Goal: Book appointment/travel/reservation

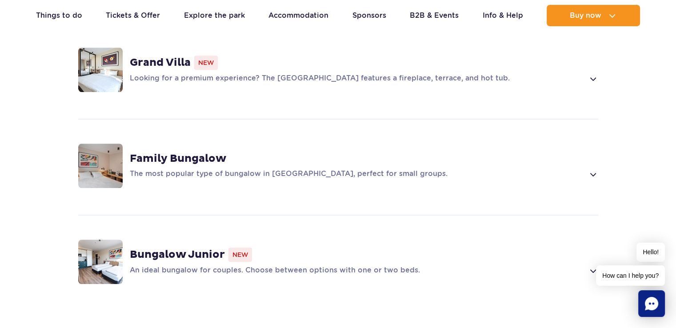
scroll to position [622, 0]
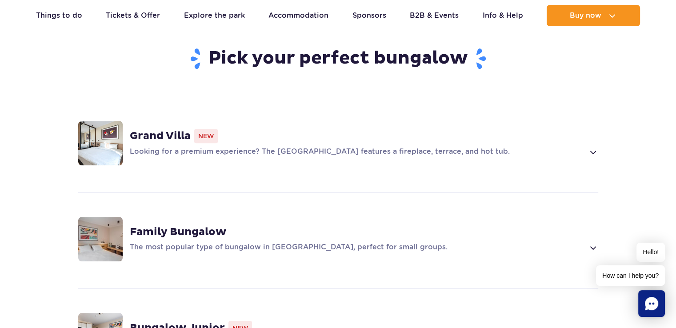
click at [596, 147] on span at bounding box center [593, 152] width 10 height 11
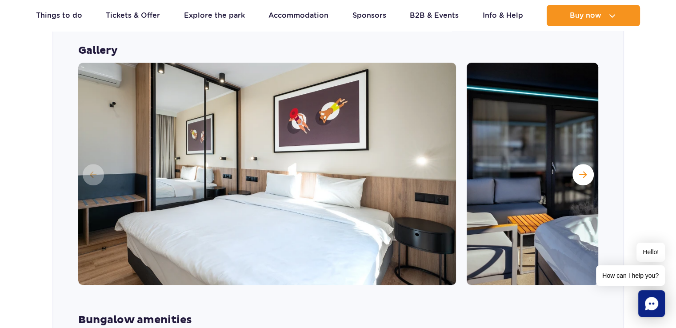
scroll to position [797, 0]
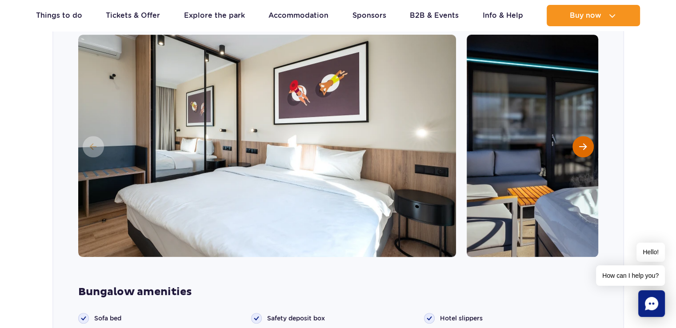
click at [583, 136] on button "Next slide" at bounding box center [583, 146] width 21 height 21
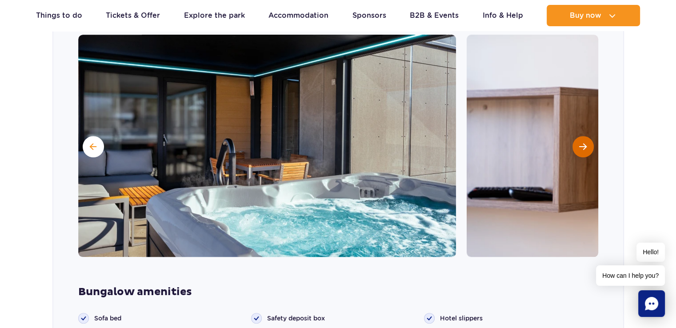
click at [578, 136] on button "Next slide" at bounding box center [583, 146] width 21 height 21
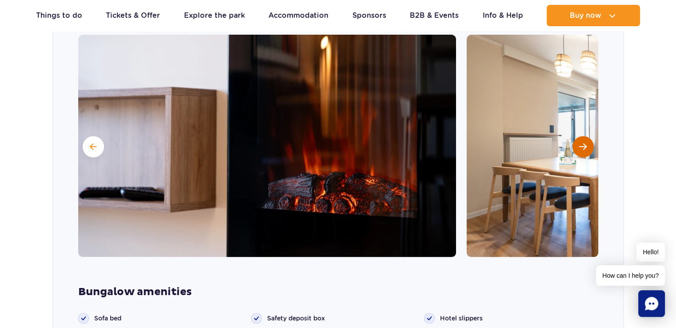
click at [578, 136] on button "Next slide" at bounding box center [583, 146] width 21 height 21
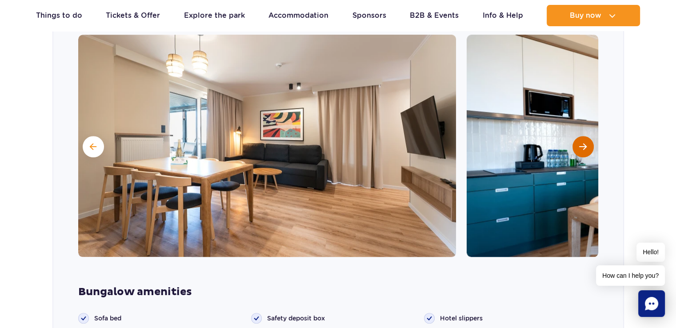
click at [578, 136] on button "Next slide" at bounding box center [583, 146] width 21 height 21
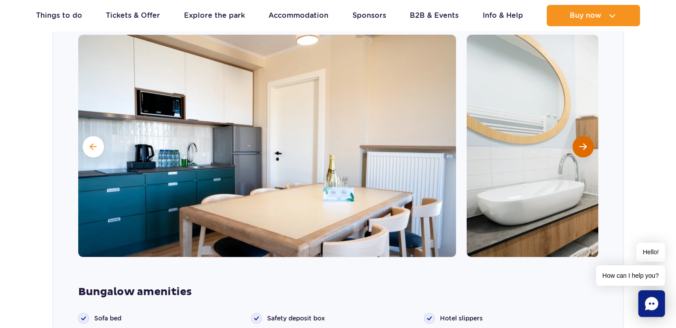
click at [578, 136] on button "Next slide" at bounding box center [583, 146] width 21 height 21
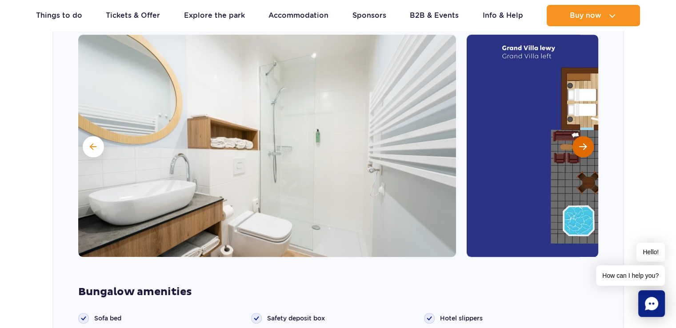
click at [578, 136] on button "Next slide" at bounding box center [583, 146] width 21 height 21
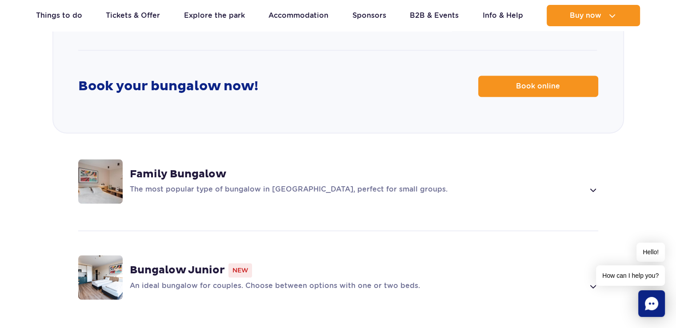
scroll to position [1286, 0]
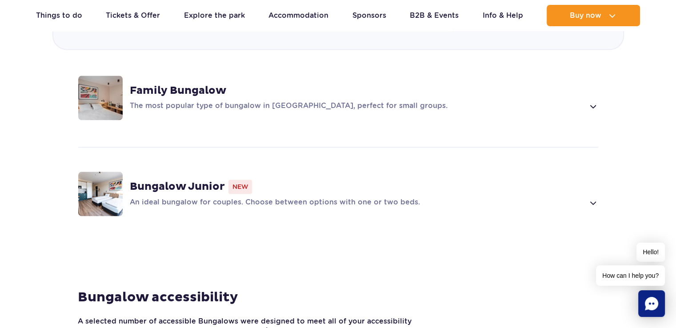
click at [588, 197] on span at bounding box center [593, 202] width 10 height 11
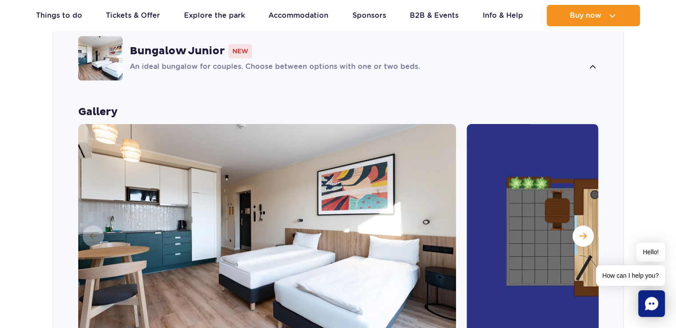
scroll to position [944, 0]
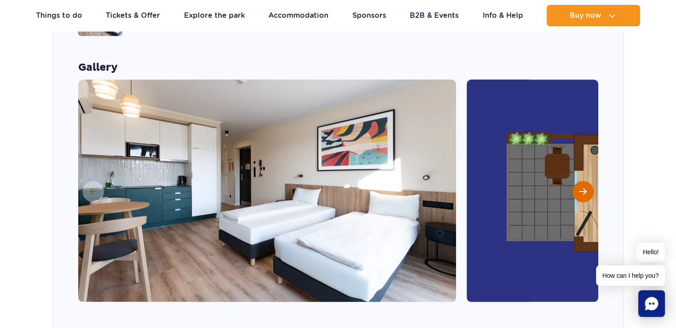
click at [579, 188] on span "Next slide" at bounding box center [583, 192] width 8 height 8
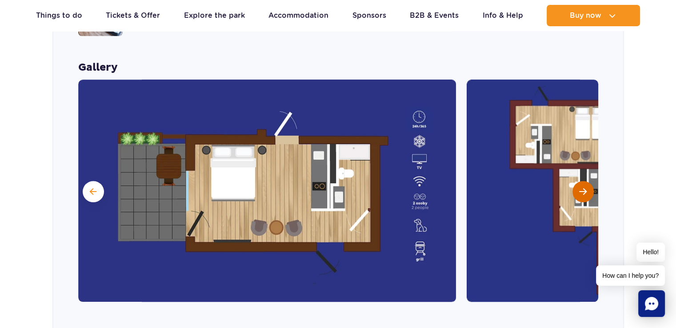
click at [576, 181] on button "Next slide" at bounding box center [583, 191] width 21 height 21
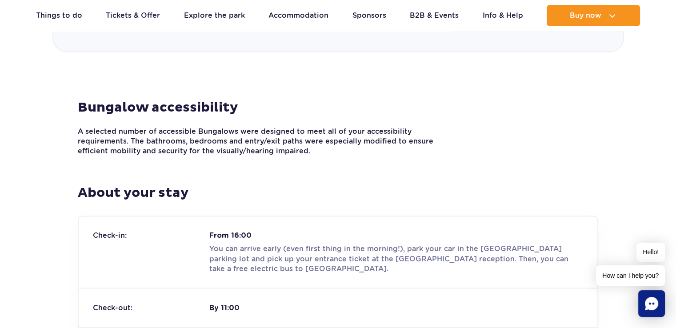
scroll to position [1566, 0]
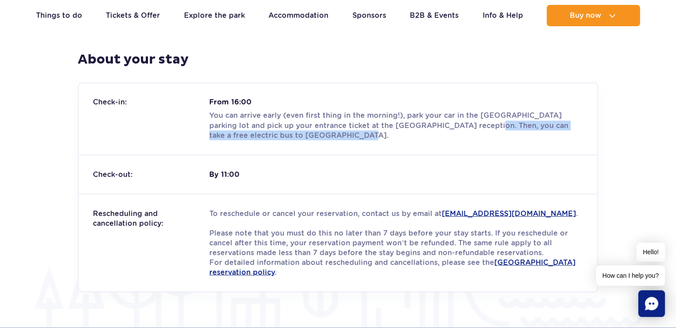
drag, startPoint x: 447, startPoint y: 109, endPoint x: 300, endPoint y: 124, distance: 148.3
click at [300, 124] on p "You can arrive early (even first thing in the morning!), park your car in the S…" at bounding box center [396, 125] width 374 height 29
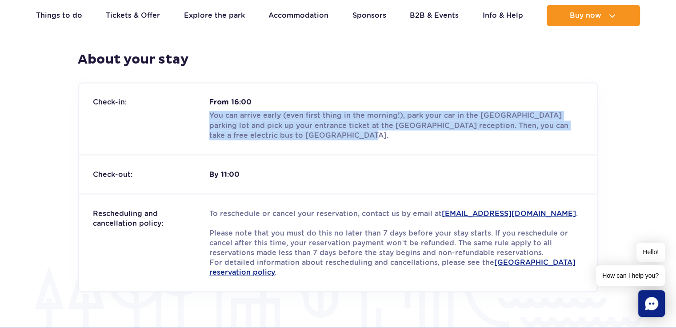
drag, startPoint x: 210, startPoint y: 99, endPoint x: 349, endPoint y: 116, distance: 139.7
click at [349, 116] on p "You can arrive early (even first thing in the morning!), park your car in the S…" at bounding box center [396, 125] width 374 height 29
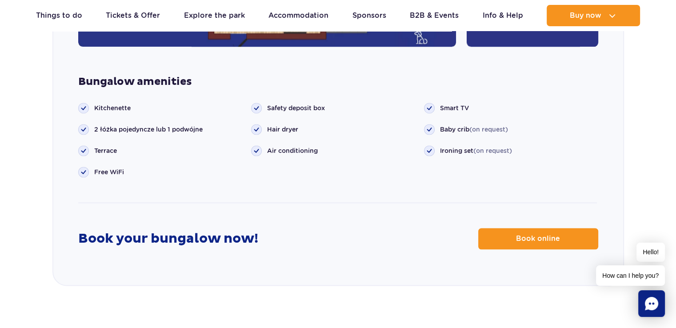
scroll to position [1255, 0]
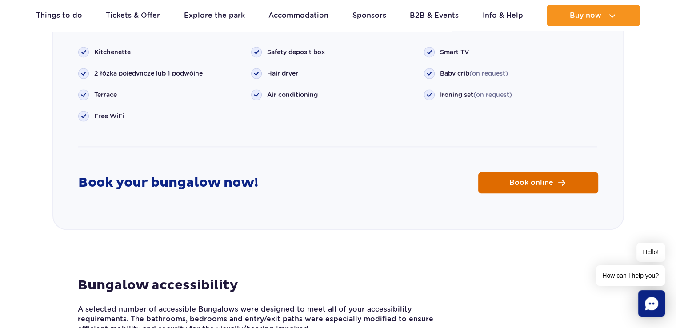
click at [539, 179] on span "Book online" at bounding box center [531, 182] width 44 height 7
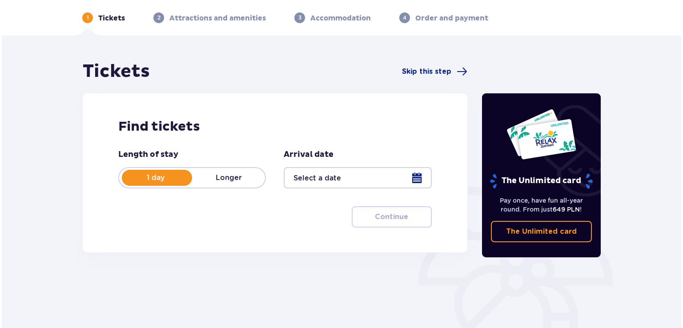
scroll to position [89, 0]
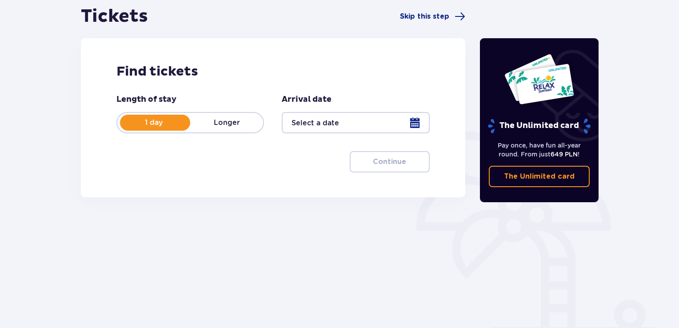
click at [418, 123] on div at bounding box center [356, 122] width 148 height 21
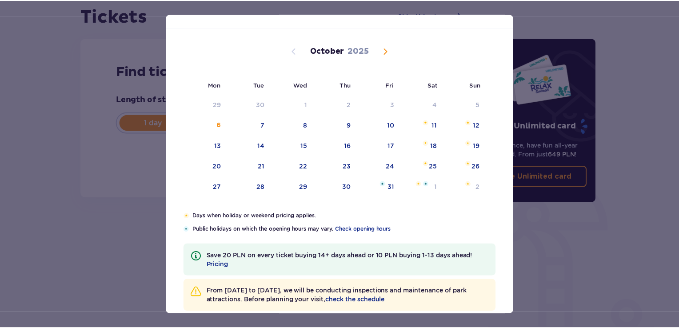
scroll to position [52, 0]
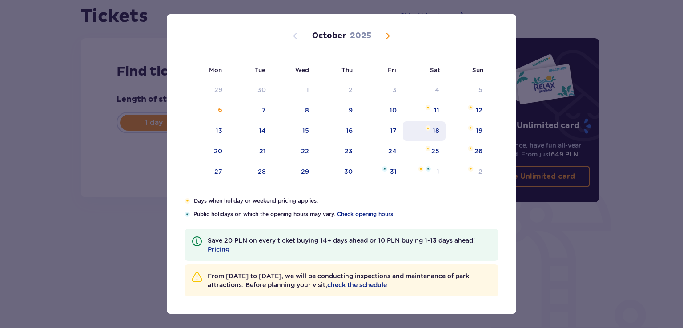
click at [433, 128] on div "18" at bounding box center [436, 130] width 7 height 9
type input "18.10.25"
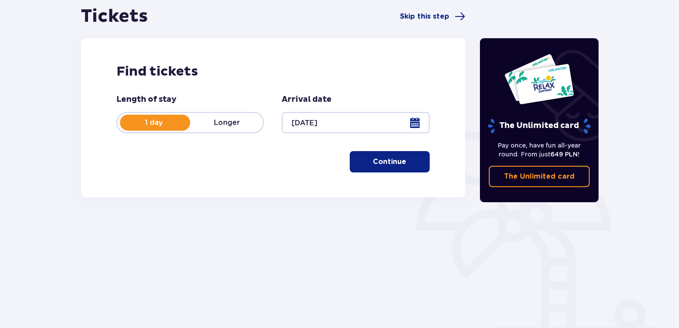
click at [390, 171] on button "Continue" at bounding box center [390, 161] width 80 height 21
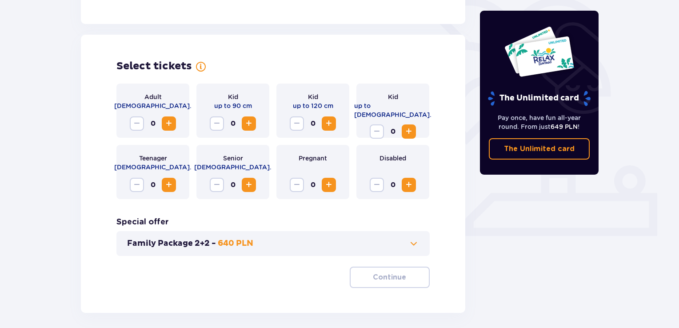
scroll to position [247, 0]
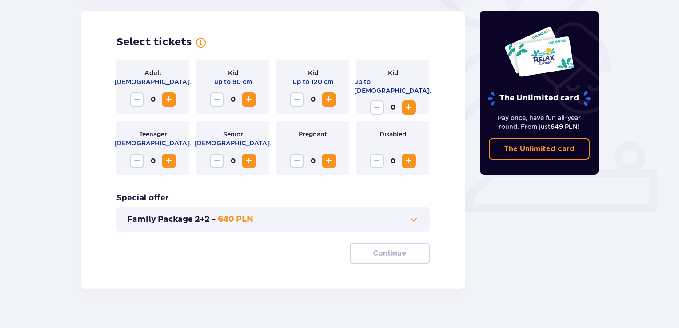
click at [166, 102] on span "Increase" at bounding box center [169, 99] width 11 height 11
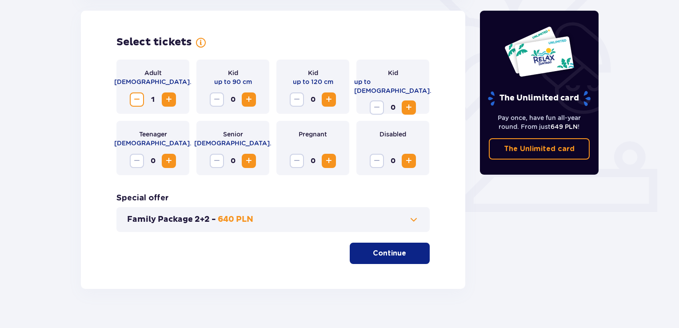
click at [168, 102] on span "Increase" at bounding box center [169, 99] width 11 height 11
click at [417, 219] on span at bounding box center [414, 219] width 11 height 11
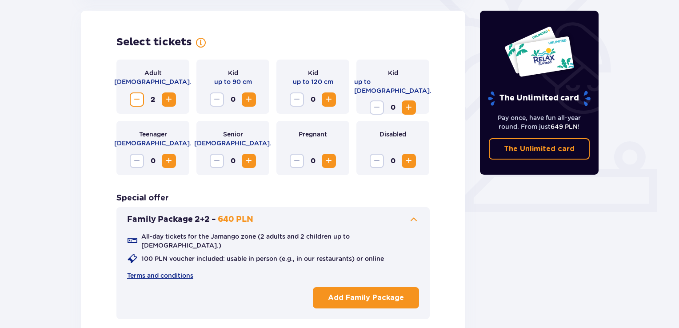
scroll to position [341, 0]
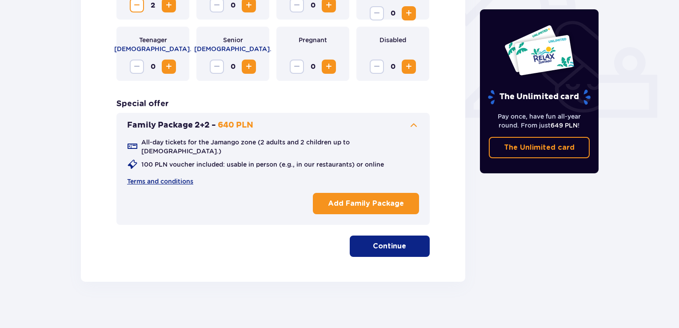
click at [387, 242] on p "Continue" at bounding box center [389, 246] width 33 height 10
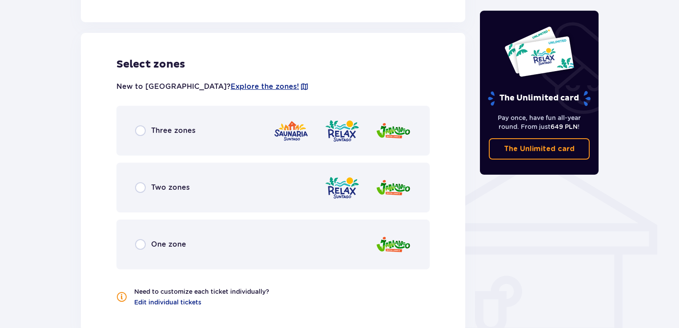
scroll to position [573, 0]
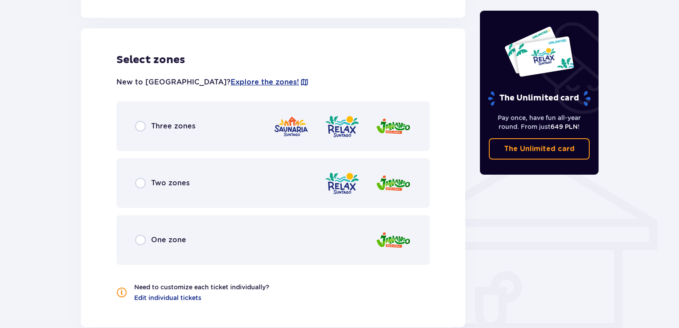
click at [139, 178] on input "radio" at bounding box center [140, 183] width 11 height 11
radio input "true"
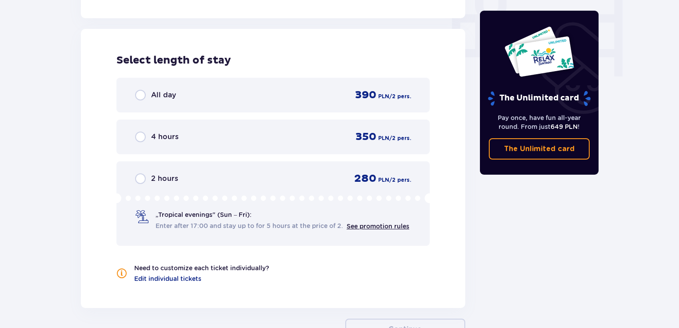
scroll to position [883, 0]
click at [144, 89] on input "radio" at bounding box center [140, 94] width 11 height 11
radio input "true"
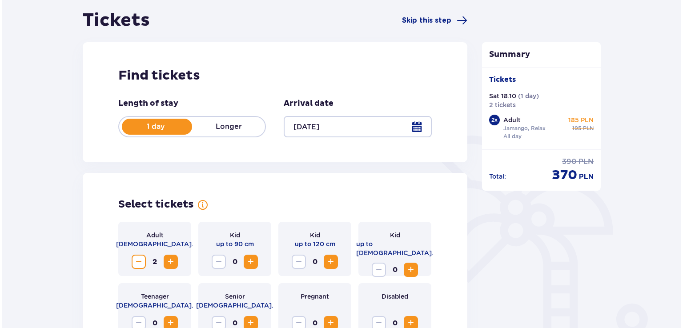
scroll to position [100, 0]
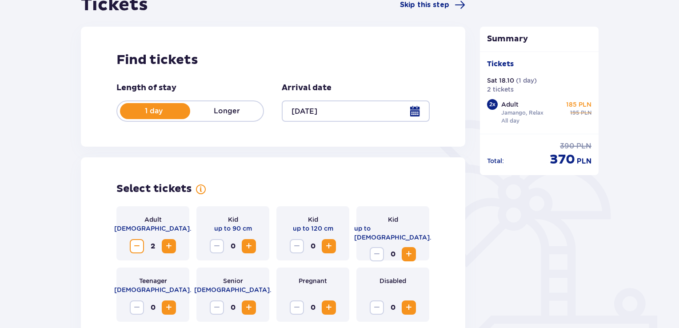
click at [417, 117] on div at bounding box center [356, 110] width 148 height 21
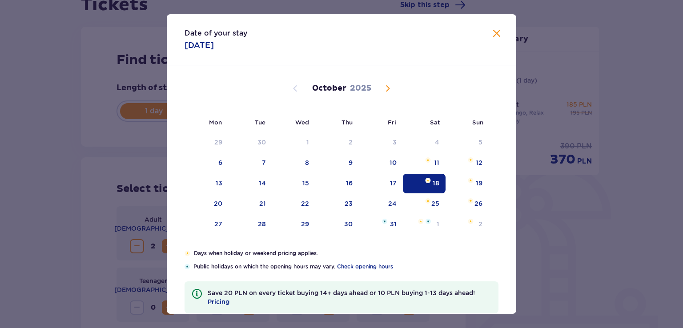
click at [385, 86] on span "Next month" at bounding box center [387, 88] width 11 height 11
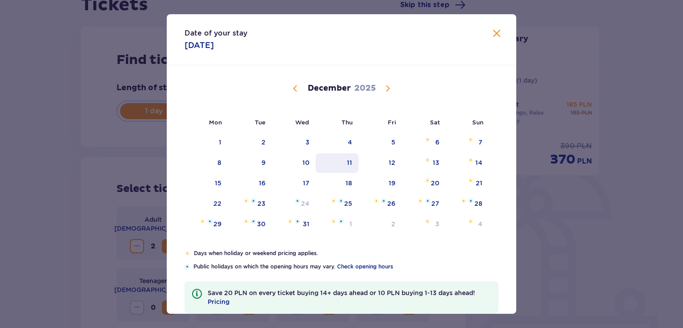
click at [342, 160] on div "11" at bounding box center [337, 163] width 43 height 20
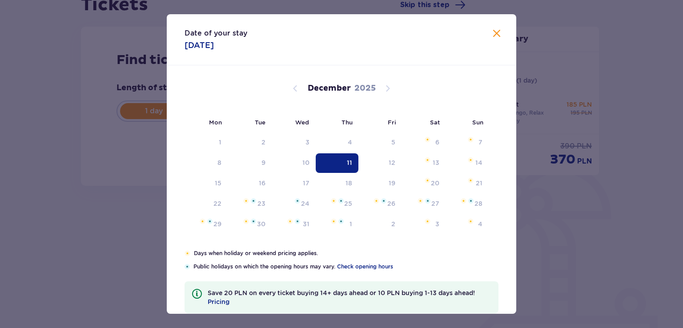
type input "11.12.25"
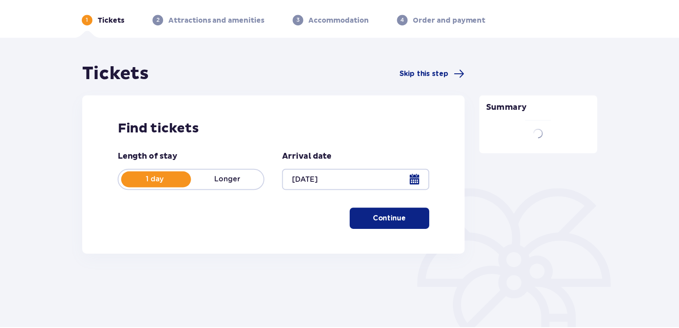
scroll to position [32, 0]
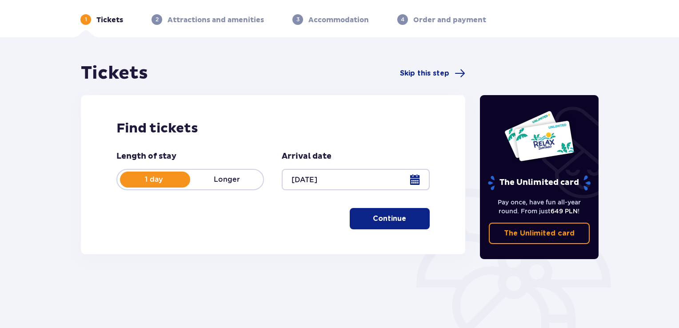
click at [381, 219] on p "Continue" at bounding box center [389, 219] width 33 height 10
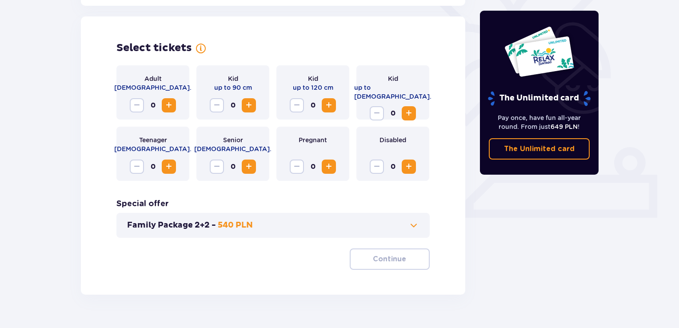
scroll to position [247, 0]
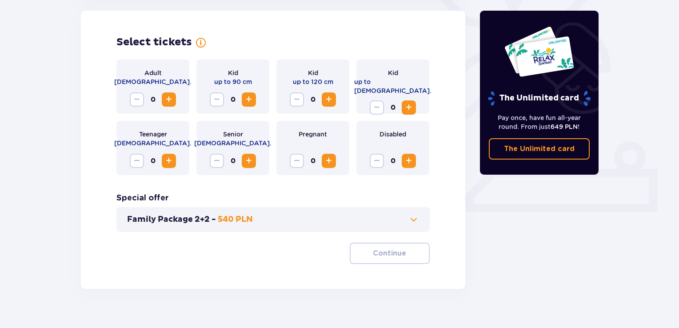
click at [172, 98] on span "Increase" at bounding box center [169, 99] width 11 height 11
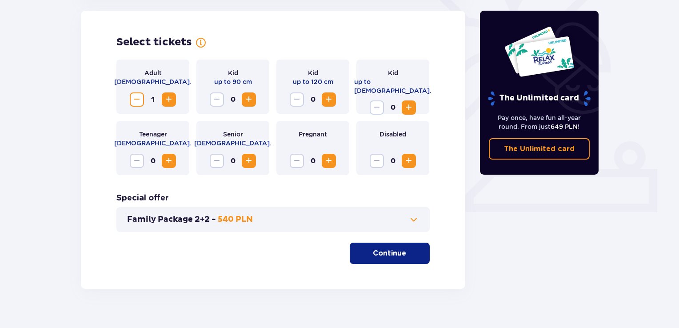
click at [172, 98] on span "Increase" at bounding box center [169, 99] width 11 height 11
click at [408, 262] on button "Continue" at bounding box center [390, 253] width 80 height 21
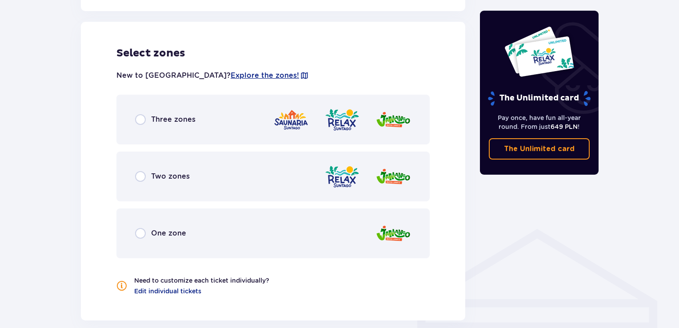
scroll to position [493, 0]
click at [146, 178] on div "Two zones" at bounding box center [162, 176] width 55 height 11
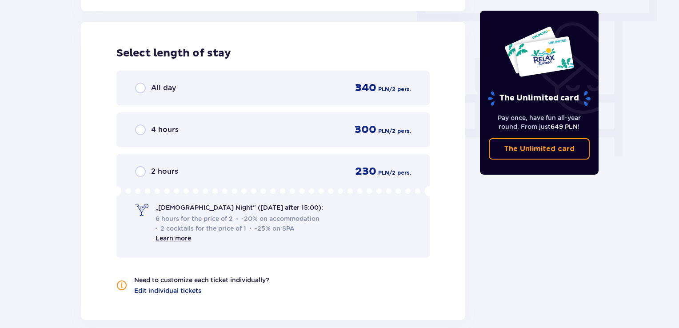
scroll to position [803, 0]
click at [169, 88] on span "All day" at bounding box center [163, 88] width 25 height 10
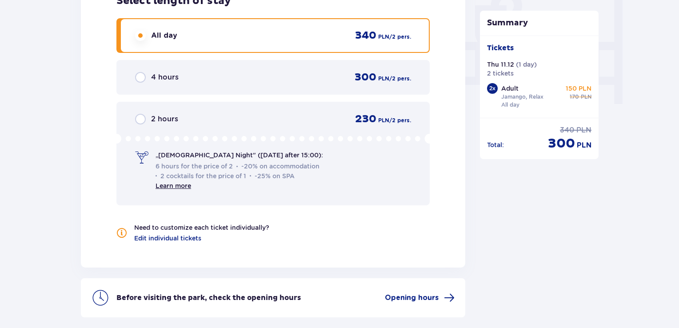
scroll to position [839, 0]
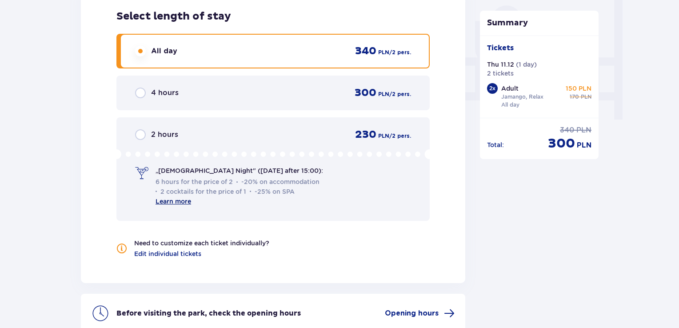
click at [181, 200] on link "Learn more" at bounding box center [174, 201] width 36 height 7
click at [222, 187] on span "2 cocktails for the price of 1" at bounding box center [201, 191] width 91 height 9
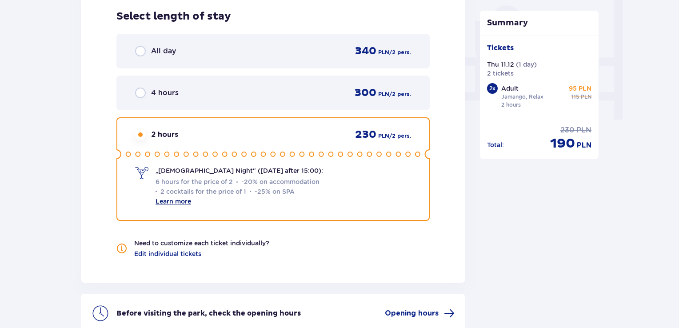
click at [179, 201] on link "Learn more" at bounding box center [174, 201] width 36 height 7
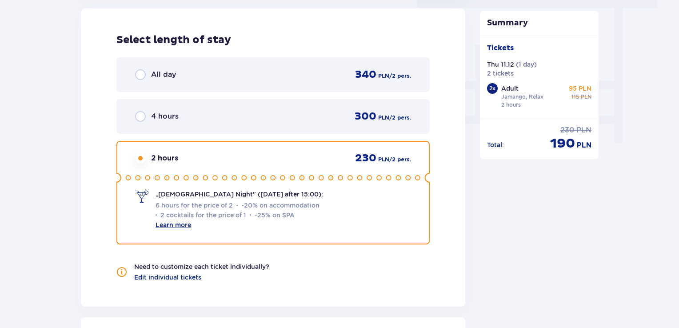
scroll to position [795, 0]
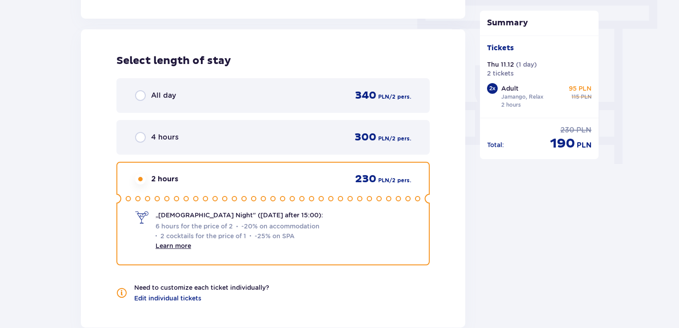
click at [146, 107] on div "All day 340 PLN / 2 pers." at bounding box center [272, 95] width 313 height 35
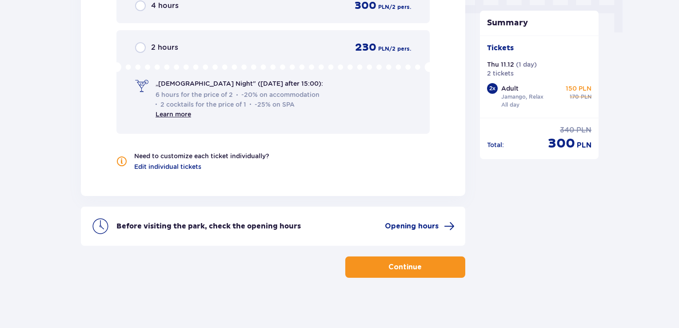
scroll to position [928, 0]
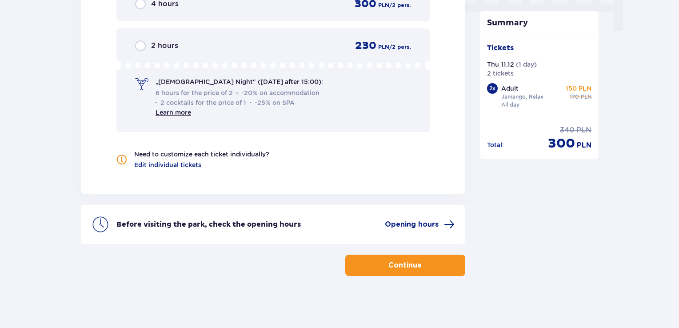
click at [407, 264] on p "Continue" at bounding box center [405, 266] width 33 height 10
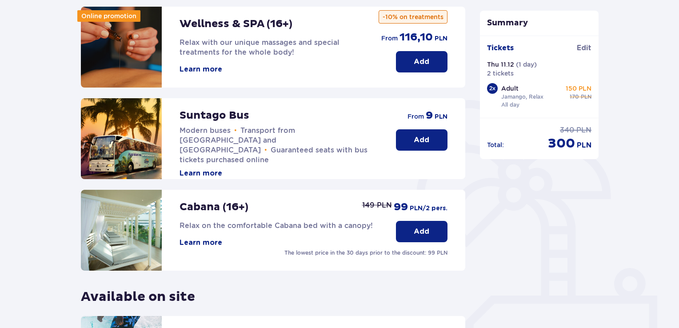
scroll to position [89, 0]
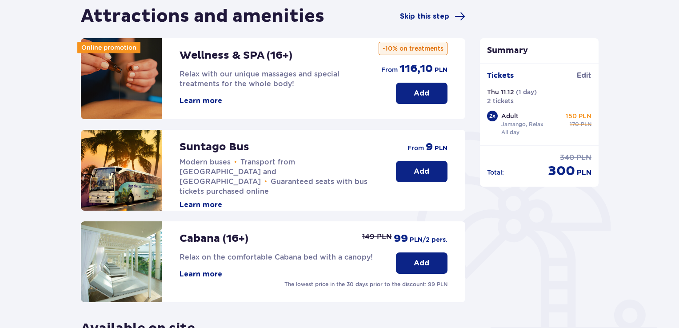
click at [421, 91] on p "Add" at bounding box center [422, 93] width 16 height 10
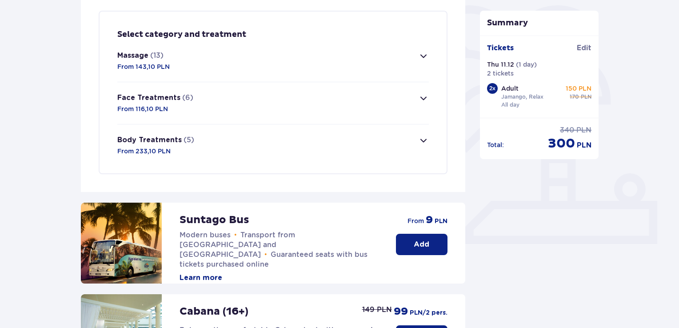
scroll to position [126, 0]
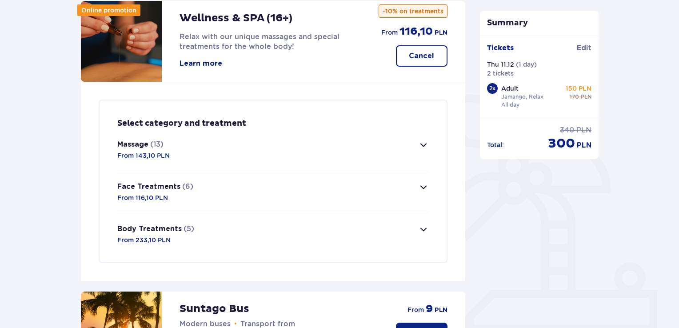
click at [420, 145] on span "button" at bounding box center [423, 145] width 11 height 11
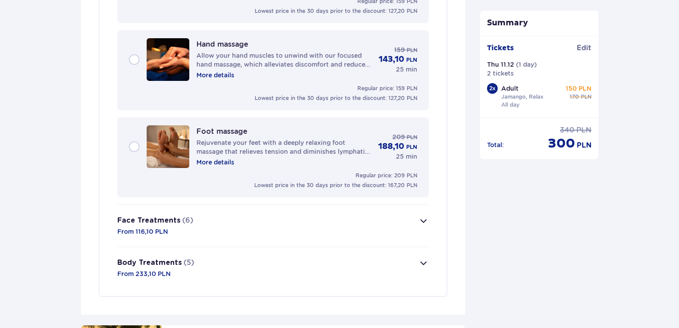
scroll to position [1233, 0]
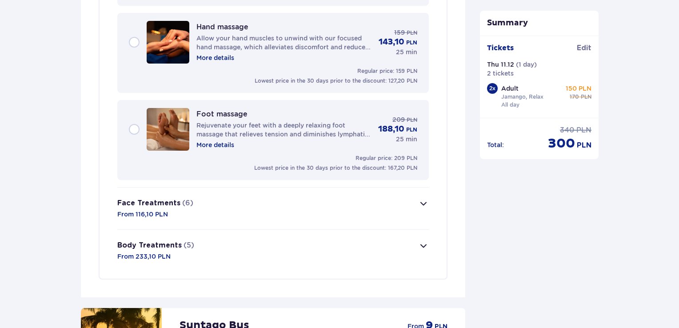
click at [417, 237] on button "Body Treatments (5) From 233,10 PLN" at bounding box center [273, 251] width 312 height 42
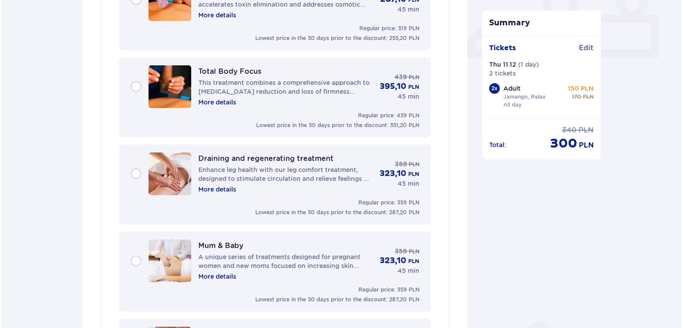
scroll to position [383, 0]
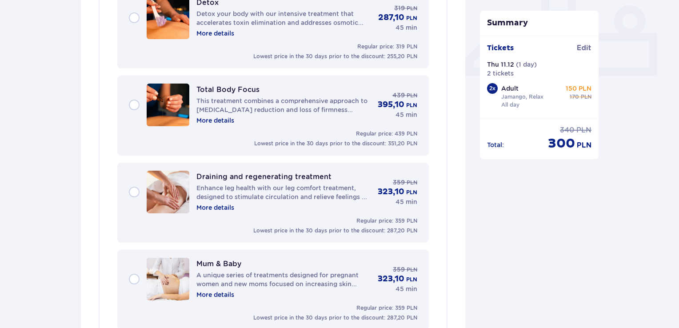
click at [220, 206] on p "More details" at bounding box center [215, 207] width 38 height 9
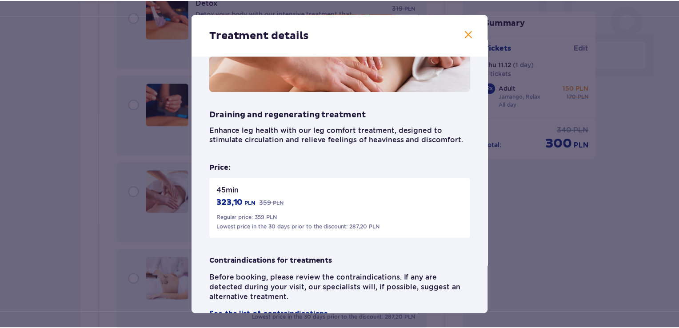
scroll to position [112, 0]
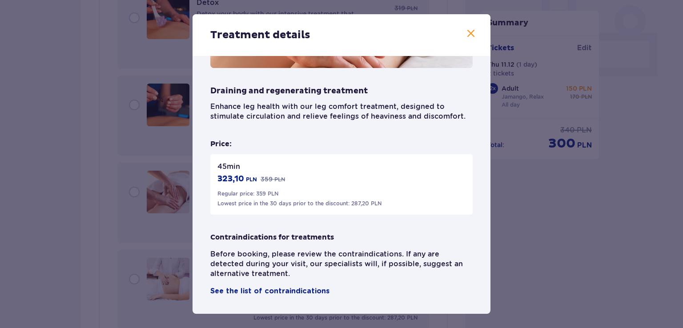
click at [475, 32] on div "Treatment details" at bounding box center [341, 35] width 298 height 42
click at [466, 36] on span at bounding box center [470, 33] width 11 height 11
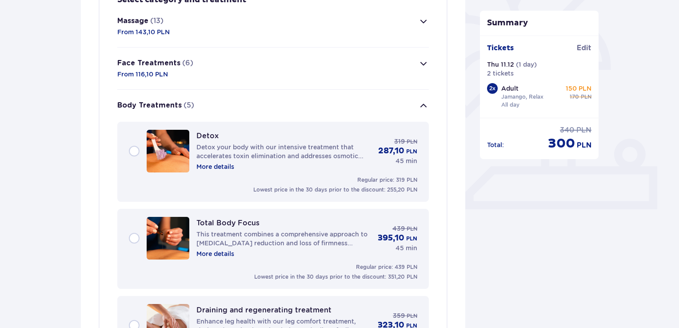
scroll to position [161, 0]
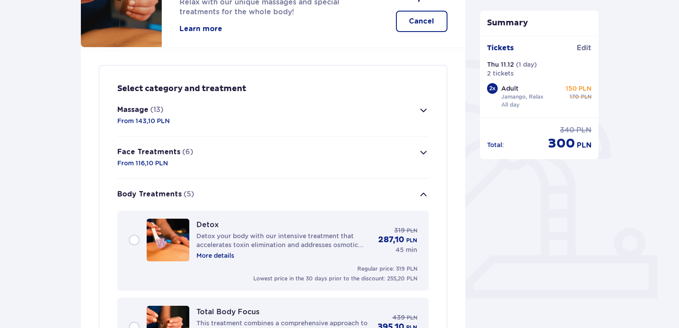
click at [199, 115] on button "Massage (13) From 143,10 PLN" at bounding box center [273, 115] width 312 height 42
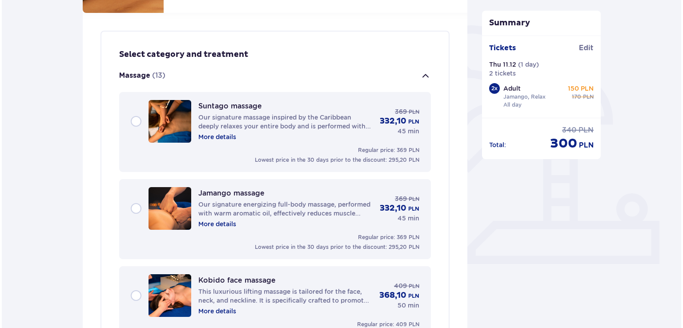
scroll to position [210, 0]
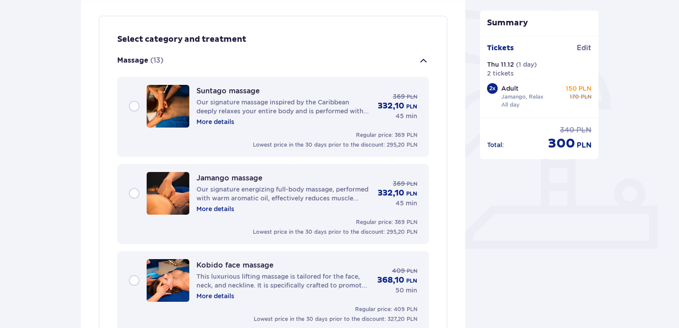
click at [222, 122] on p "More details" at bounding box center [215, 121] width 38 height 9
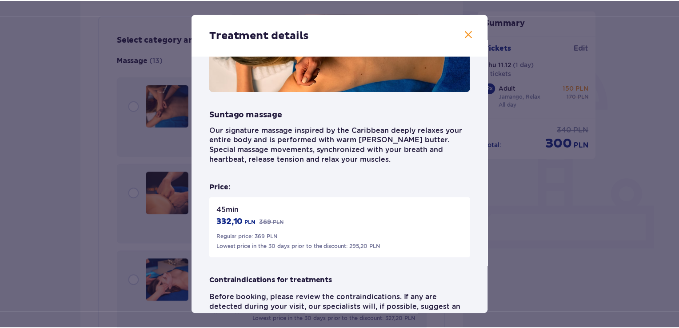
scroll to position [132, 0]
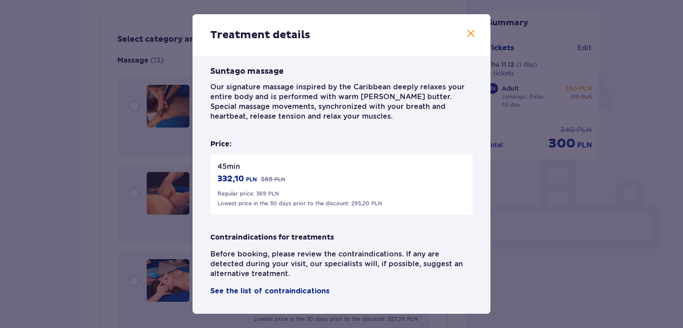
click at [468, 32] on span at bounding box center [470, 33] width 11 height 11
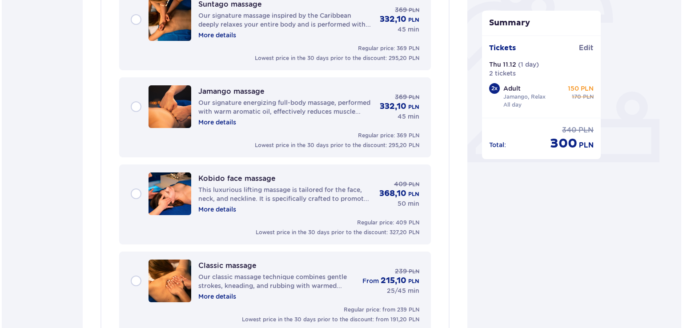
scroll to position [299, 0]
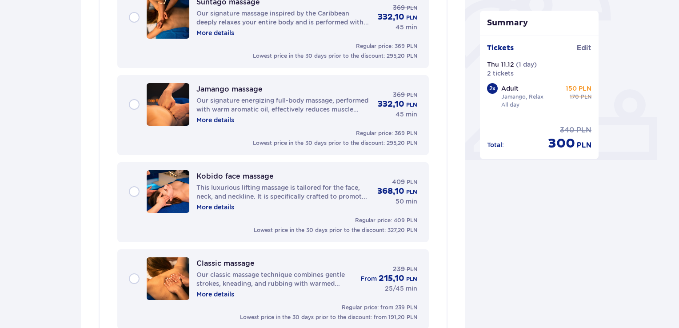
click at [218, 120] on p "More details" at bounding box center [215, 120] width 38 height 9
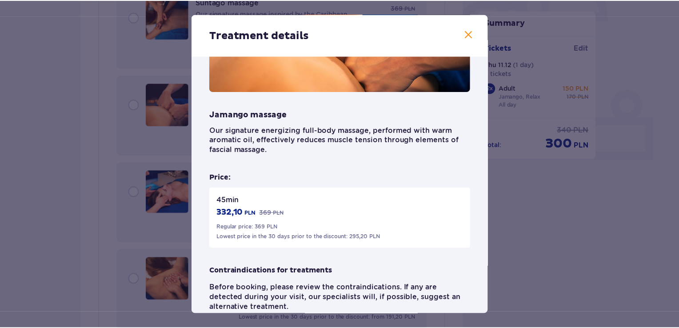
scroll to position [123, 0]
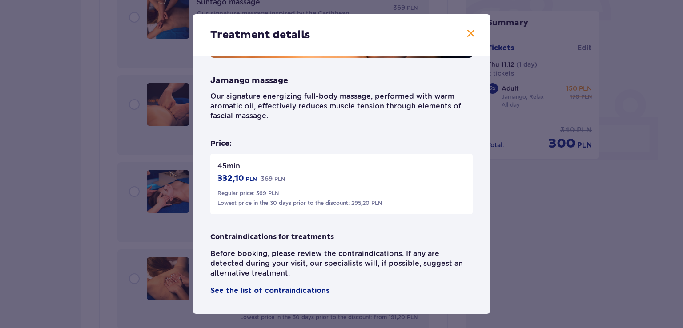
click at [467, 33] on span at bounding box center [470, 33] width 11 height 11
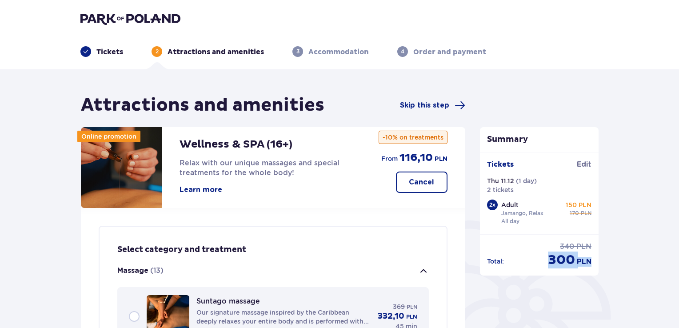
drag, startPoint x: 553, startPoint y: 250, endPoint x: 621, endPoint y: 274, distance: 72.7
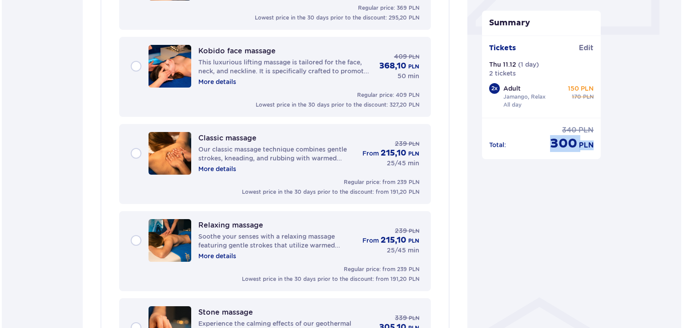
scroll to position [445, 0]
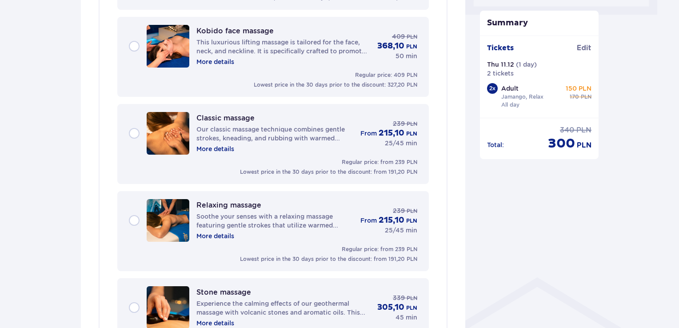
click at [219, 235] on p "More details" at bounding box center [215, 236] width 38 height 9
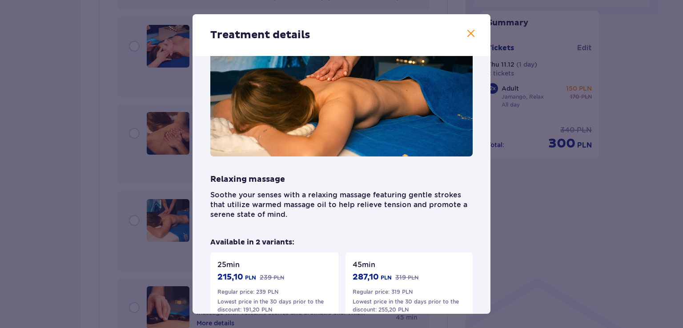
scroll to position [44, 0]
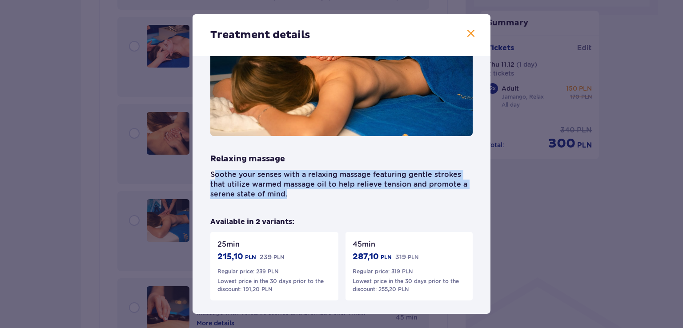
drag, startPoint x: 213, startPoint y: 172, endPoint x: 381, endPoint y: 201, distance: 171.1
click at [381, 201] on div "Relaxing massage Soothe your senses with a relaxing massage featuring gentle st…" at bounding box center [341, 205] width 262 height 353
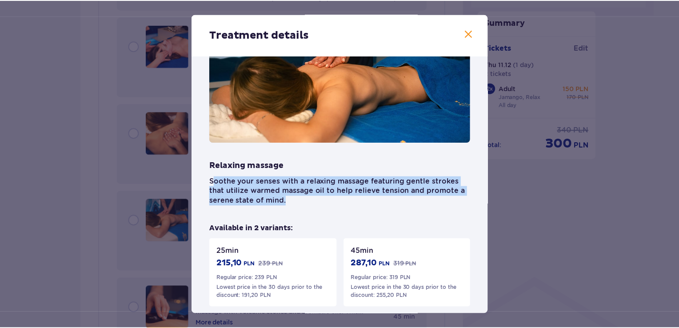
scroll to position [0, 0]
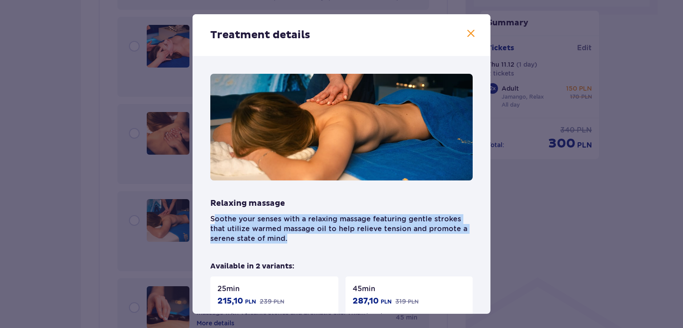
click at [469, 32] on span at bounding box center [470, 33] width 11 height 11
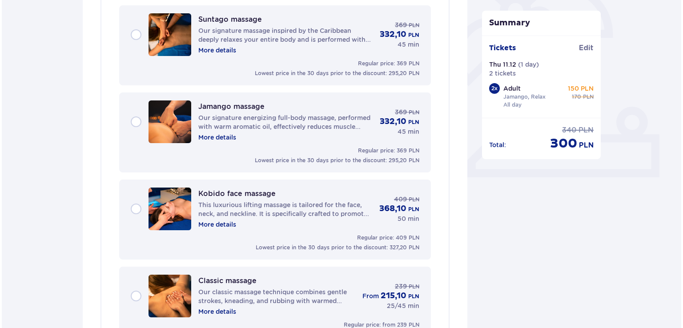
scroll to position [267, 0]
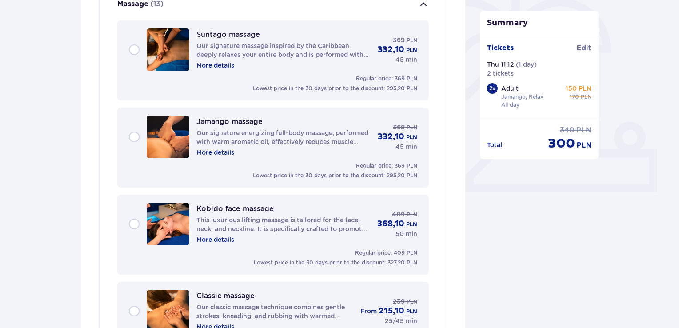
click at [215, 149] on p "More details" at bounding box center [215, 152] width 38 height 9
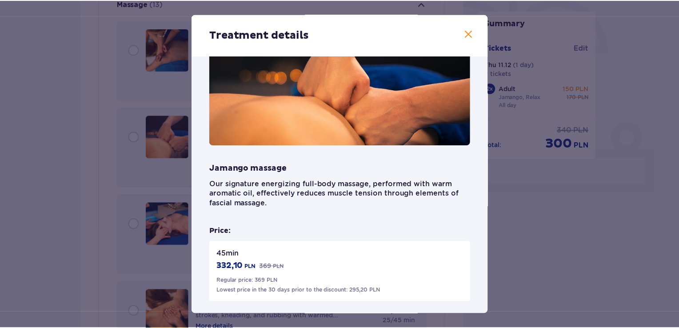
scroll to position [34, 0]
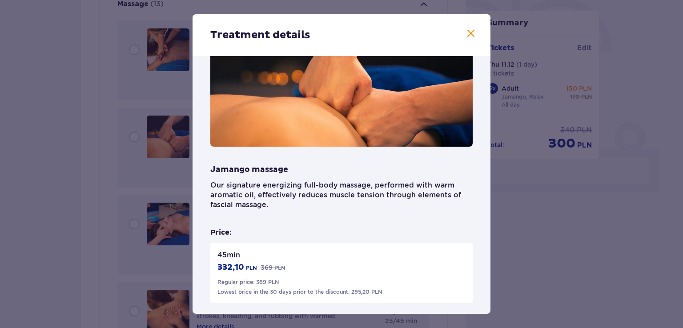
click at [469, 31] on span at bounding box center [470, 33] width 11 height 11
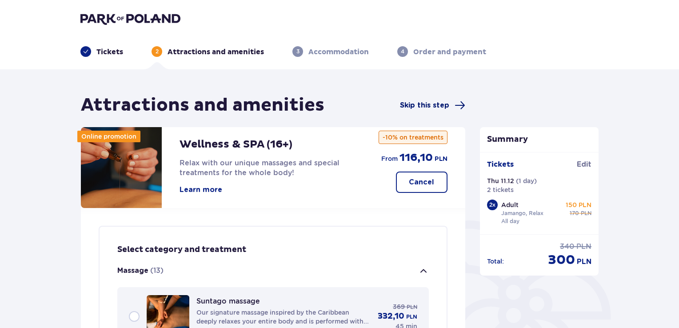
click at [420, 107] on span "Skip this step" at bounding box center [424, 105] width 49 height 10
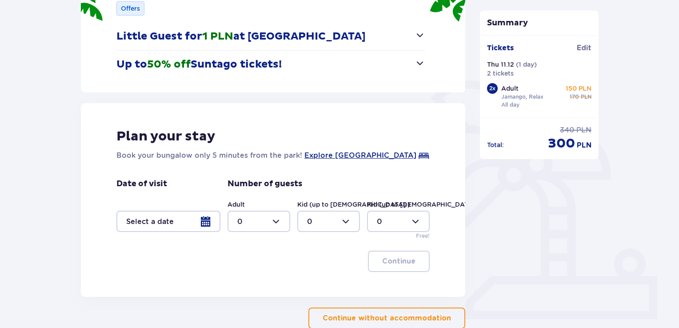
scroll to position [89, 0]
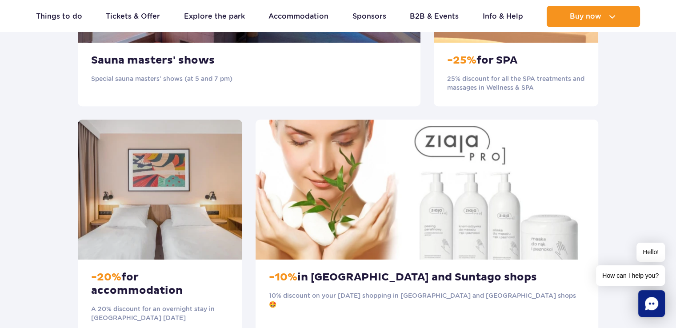
scroll to position [889, 0]
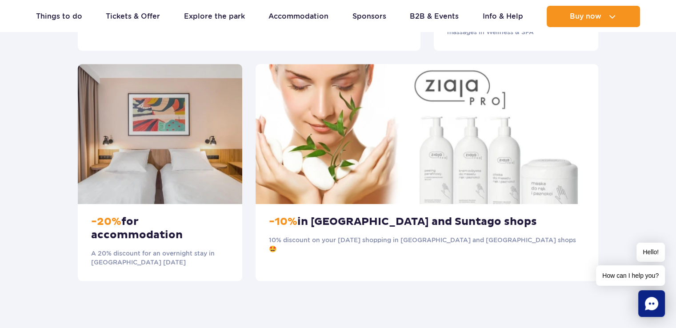
drag, startPoint x: 90, startPoint y: 239, endPoint x: 189, endPoint y: 252, distance: 100.0
click at [189, 252] on div "-20% for accommodation A 20% discount for an overnight stay in Suntago Village …" at bounding box center [160, 242] width 164 height 77
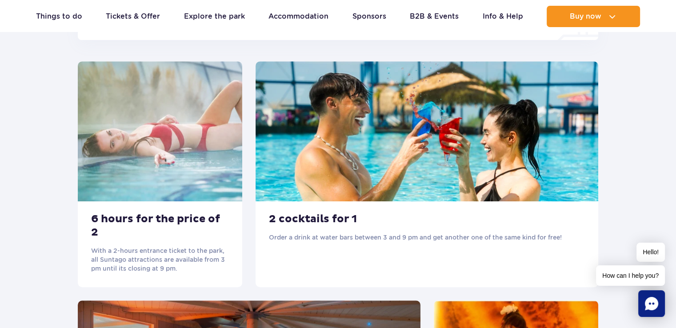
scroll to position [400, 0]
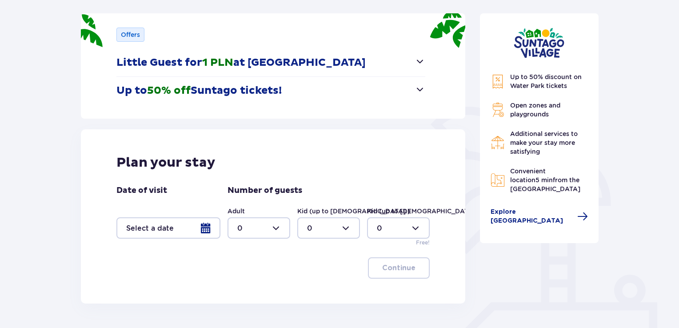
scroll to position [133, 0]
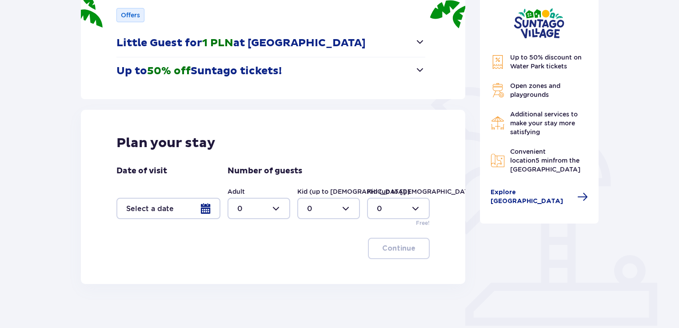
click at [268, 213] on div at bounding box center [259, 208] width 63 height 21
click at [252, 268] on div "2" at bounding box center [258, 273] width 43 height 10
type input "2"
click at [196, 208] on div at bounding box center [168, 208] width 104 height 21
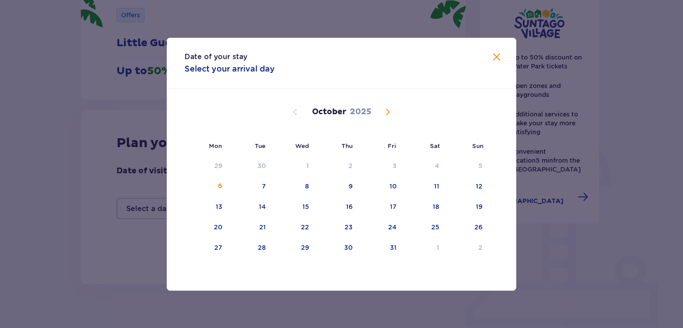
click at [386, 108] on span "Next month" at bounding box center [387, 112] width 11 height 11
click at [347, 187] on div "11" at bounding box center [349, 186] width 5 height 9
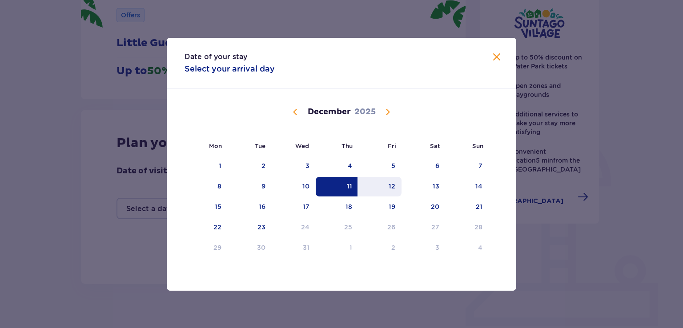
click at [391, 187] on div "12" at bounding box center [392, 186] width 7 height 9
type input "11.12.25 - 12.12.25"
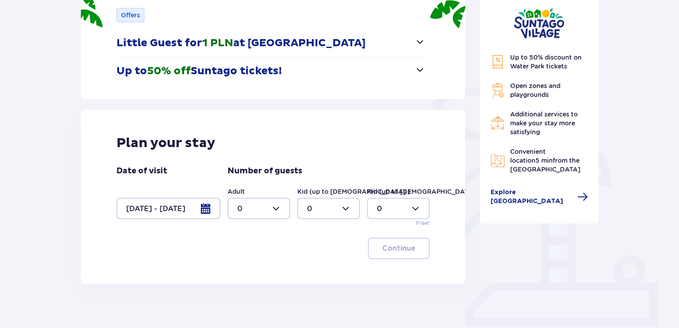
click at [272, 212] on div at bounding box center [259, 208] width 63 height 21
click at [249, 268] on div "2" at bounding box center [258, 273] width 43 height 10
type input "2"
click at [400, 249] on p "Continue" at bounding box center [398, 249] width 33 height 10
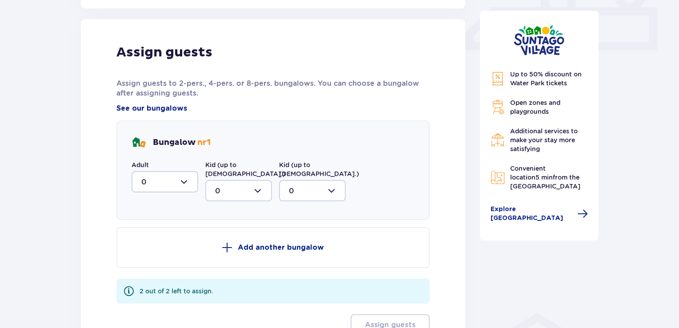
scroll to position [417, 0]
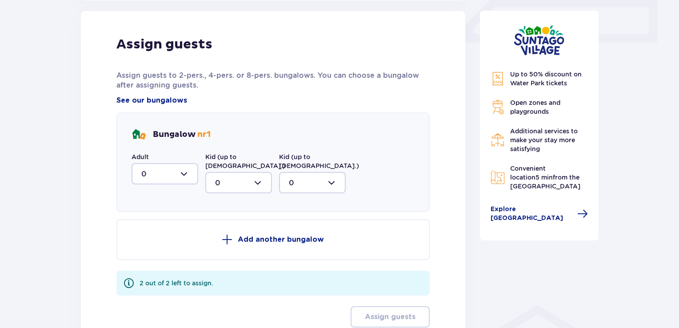
click at [183, 175] on div at bounding box center [165, 173] width 67 height 21
click at [153, 231] on span "2" at bounding box center [164, 238] width 65 height 19
type input "2"
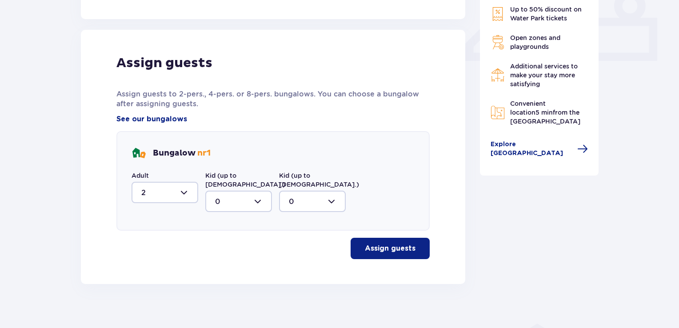
click at [380, 244] on p "Assign guests" at bounding box center [390, 249] width 51 height 10
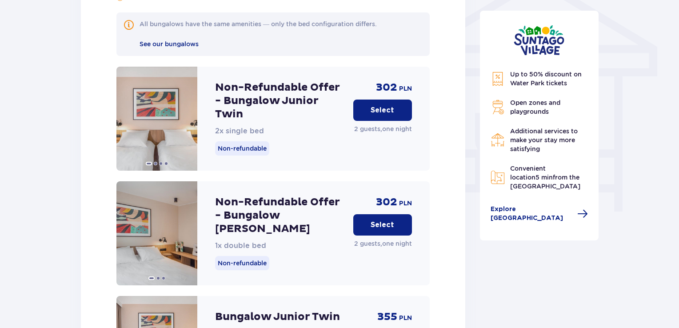
scroll to position [762, 0]
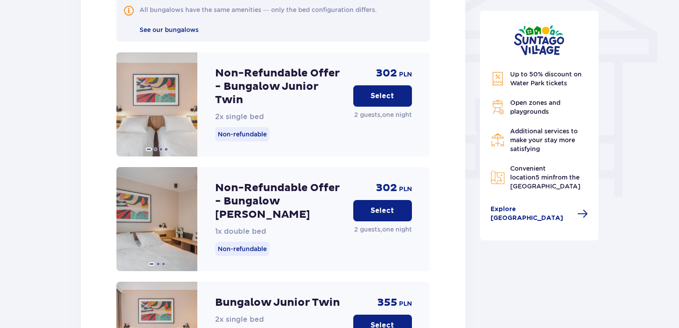
click at [378, 206] on p "Select" at bounding box center [383, 211] width 24 height 10
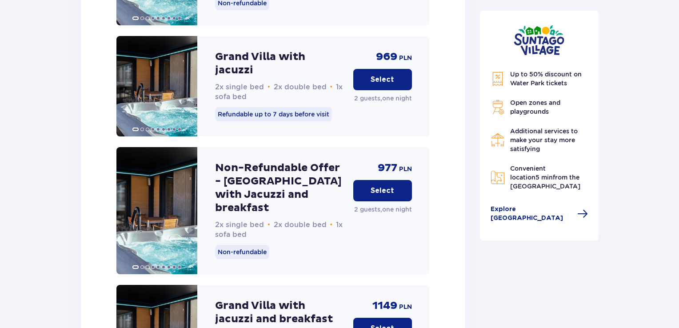
scroll to position [2554, 0]
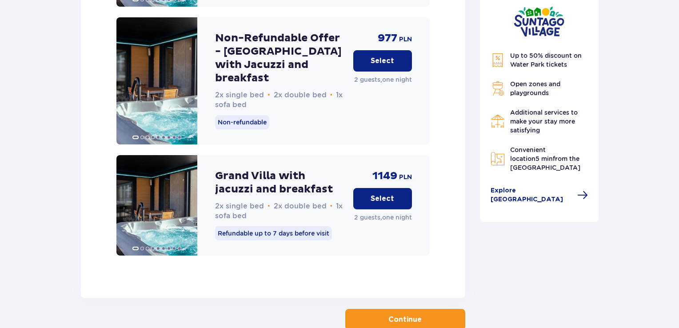
click at [427, 314] on span "button" at bounding box center [423, 319] width 11 height 11
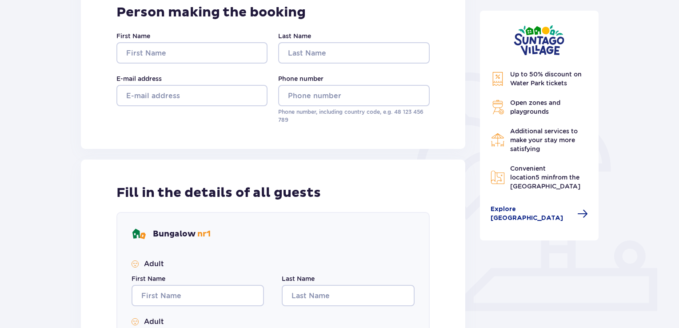
scroll to position [103, 0]
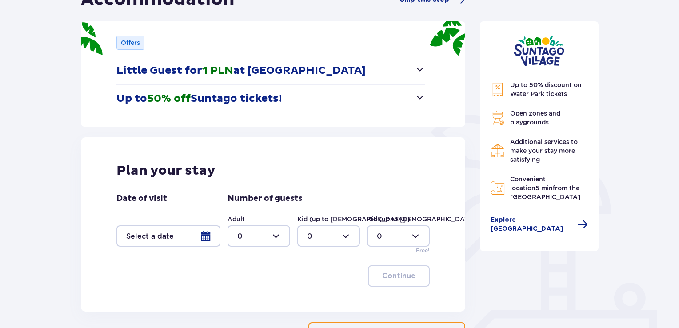
scroll to position [6, 0]
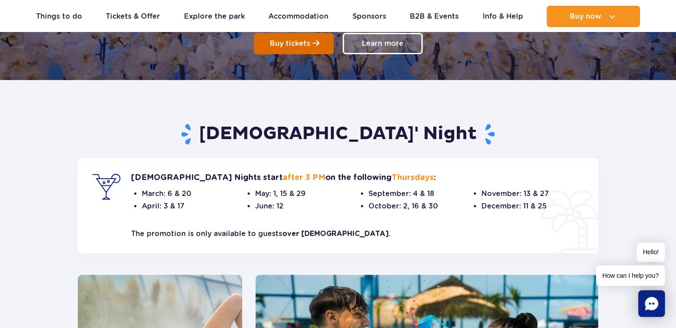
scroll to position [267, 0]
